Goal: Connect with others: Participate in discussion

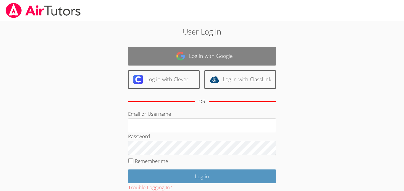
click at [206, 52] on link "Log in with Google" at bounding box center [202, 56] width 148 height 19
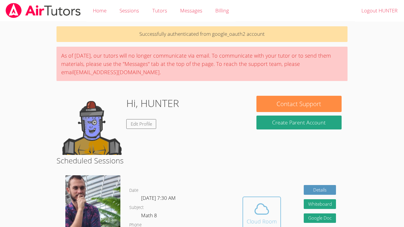
click at [256, 191] on icon at bounding box center [262, 209] width 17 height 17
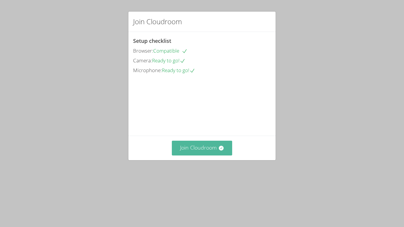
click at [192, 155] on button "Join Cloudroom" at bounding box center [202, 148] width 61 height 14
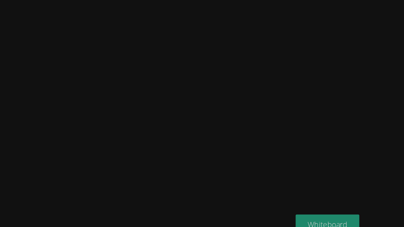
click at [271, 176] on button "Whiteboard" at bounding box center [263, 182] width 45 height 14
